Goal: Transaction & Acquisition: Obtain resource

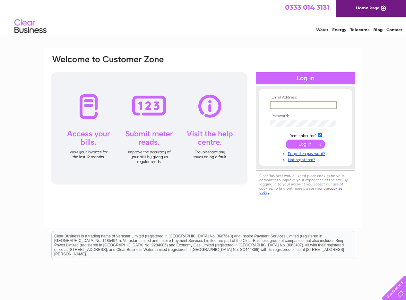
paste input "rigtse@yahoo.com"
type input "rigtse@yahoo.com"
click at [307, 141] on input "submit" at bounding box center [305, 143] width 39 height 9
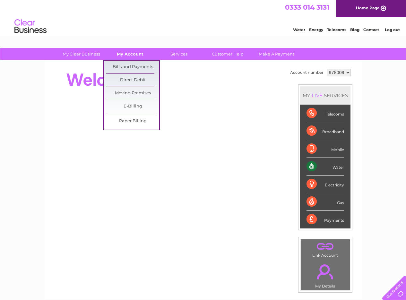
click at [129, 54] on link "My Account" at bounding box center [130, 54] width 53 height 12
click at [125, 64] on link "Bills and Payments" at bounding box center [132, 67] width 53 height 13
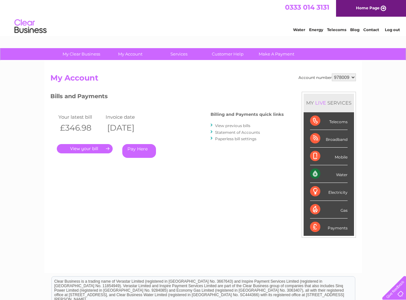
click at [107, 149] on link "." at bounding box center [85, 148] width 56 height 9
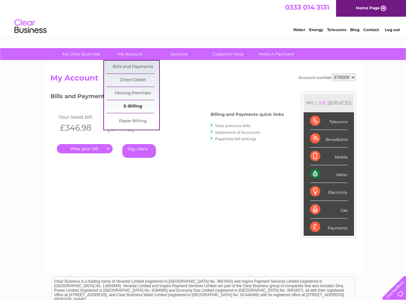
click at [136, 107] on link "E-Billing" at bounding box center [132, 106] width 53 height 13
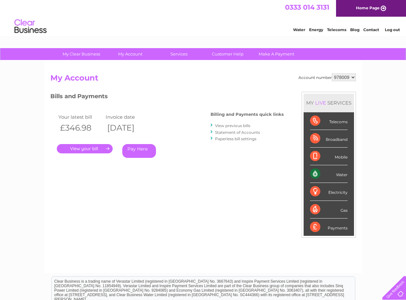
click at [110, 149] on link "." at bounding box center [85, 148] width 56 height 9
click at [237, 126] on link "View previous bills" at bounding box center [232, 125] width 35 height 5
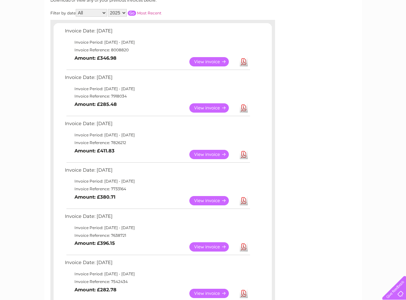
scroll to position [96, 0]
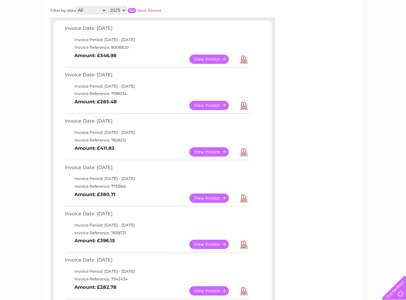
click at [210, 196] on link "View" at bounding box center [212, 197] width 47 height 9
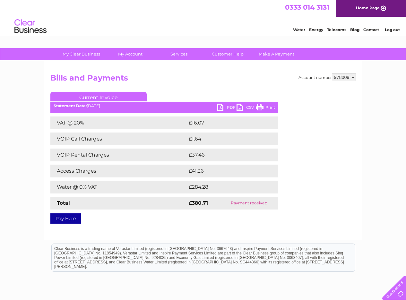
click at [231, 106] on link "PDF" at bounding box center [226, 108] width 19 height 9
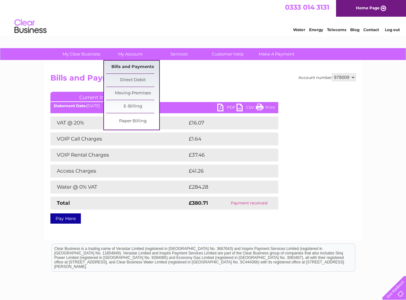
click at [125, 67] on link "Bills and Payments" at bounding box center [132, 67] width 53 height 13
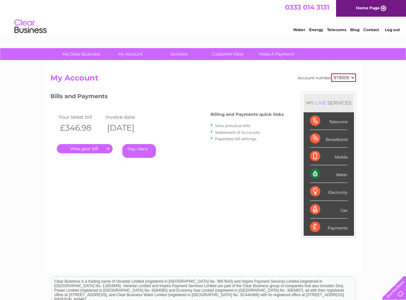
click at [107, 147] on link "." at bounding box center [85, 148] width 56 height 9
click at [219, 124] on link "View previous bills" at bounding box center [232, 125] width 35 height 5
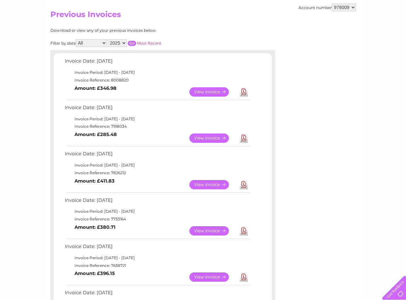
scroll to position [64, 0]
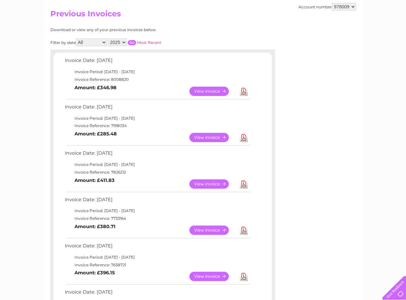
click at [201, 182] on link "View" at bounding box center [212, 183] width 47 height 9
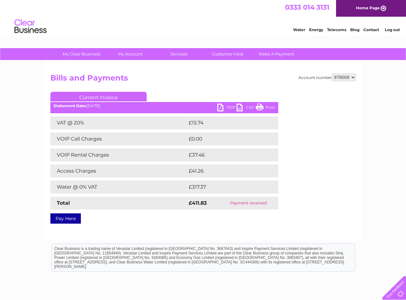
click at [227, 108] on link "PDF" at bounding box center [226, 108] width 19 height 9
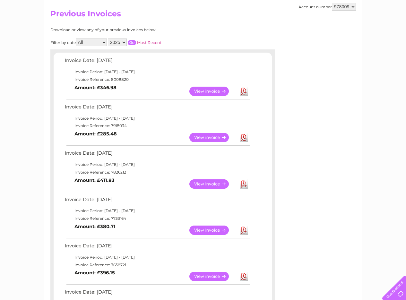
click at [201, 135] on link "View" at bounding box center [212, 137] width 47 height 9
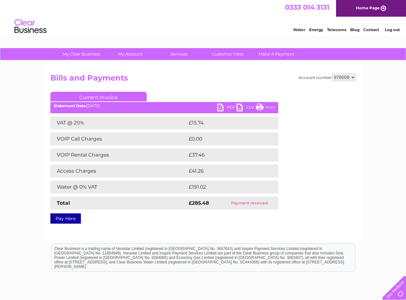
click at [228, 104] on ul "Current Invoice" at bounding box center [164, 98] width 228 height 12
click at [224, 107] on link "PDF" at bounding box center [226, 108] width 19 height 9
